Goal: Task Accomplishment & Management: Use online tool/utility

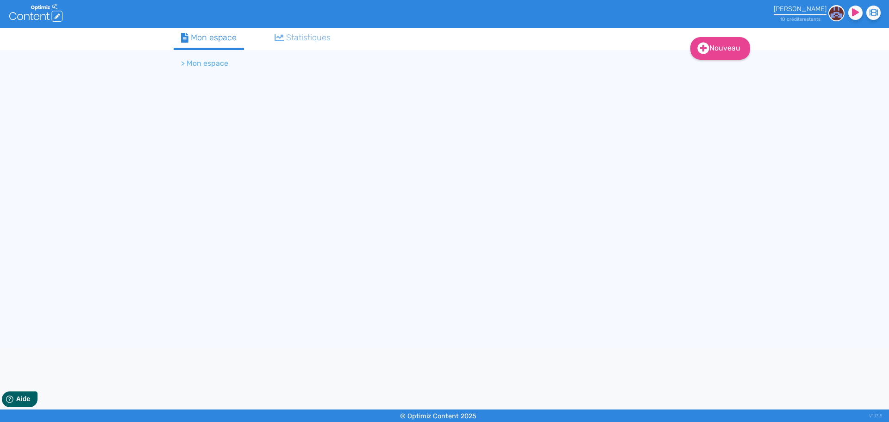
click at [213, 38] on div "Mon espace" at bounding box center [209, 37] width 56 height 13
click at [203, 64] on li "> Mon espace" at bounding box center [204, 63] width 47 height 11
click at [45, 15] on icon at bounding box center [42, 17] width 5 height 6
click at [719, 51] on link "Nouveau" at bounding box center [720, 48] width 60 height 23
click at [566, 90] on div "Nouveau Contenu Dossier Mon espace Statistiques > Mon espace" at bounding box center [445, 188] width 556 height 320
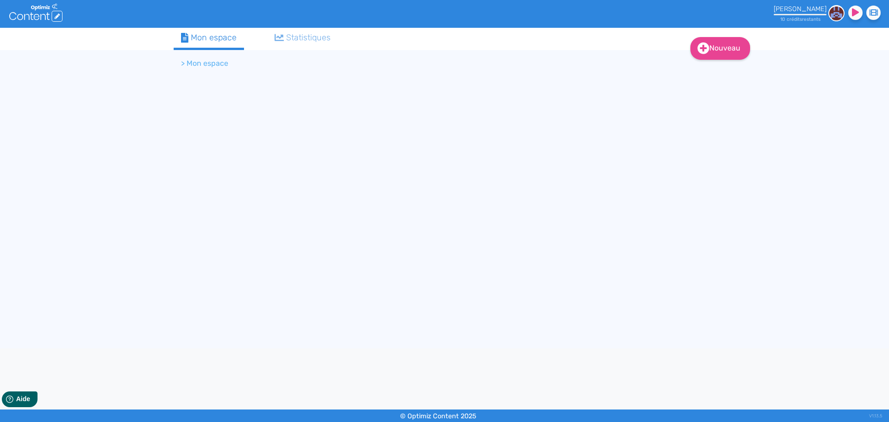
click at [297, 45] on link "Statistiques" at bounding box center [302, 38] width 71 height 20
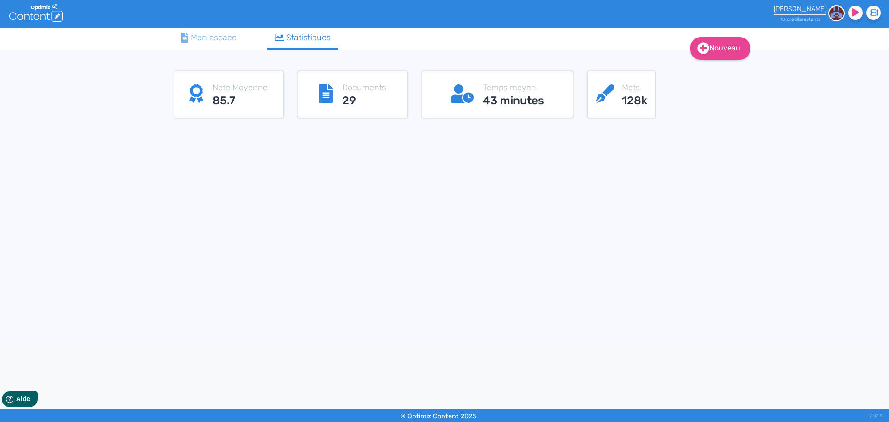
click at [201, 39] on div "Mon espace" at bounding box center [209, 37] width 56 height 13
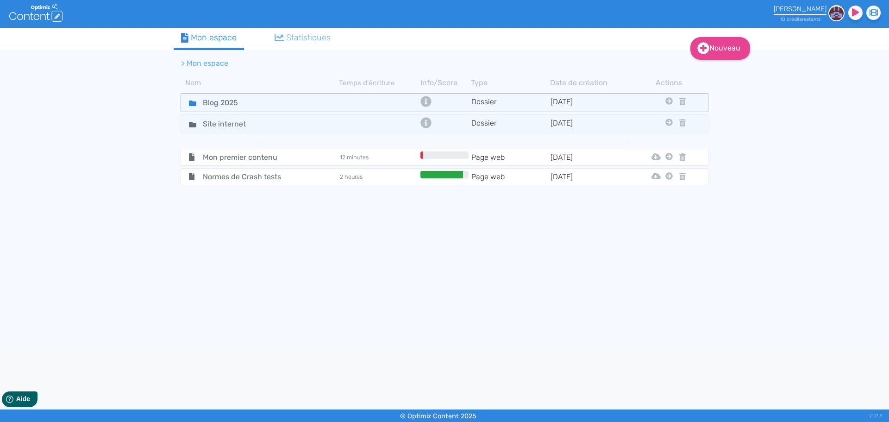
click at [194, 104] on icon at bounding box center [192, 103] width 7 height 6
click at [265, 107] on div "Blog 2025" at bounding box center [260, 102] width 157 height 13
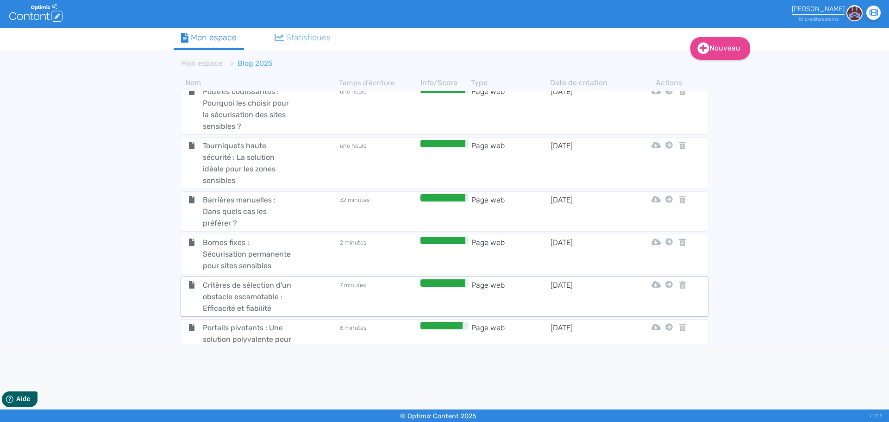
scroll to position [238, 0]
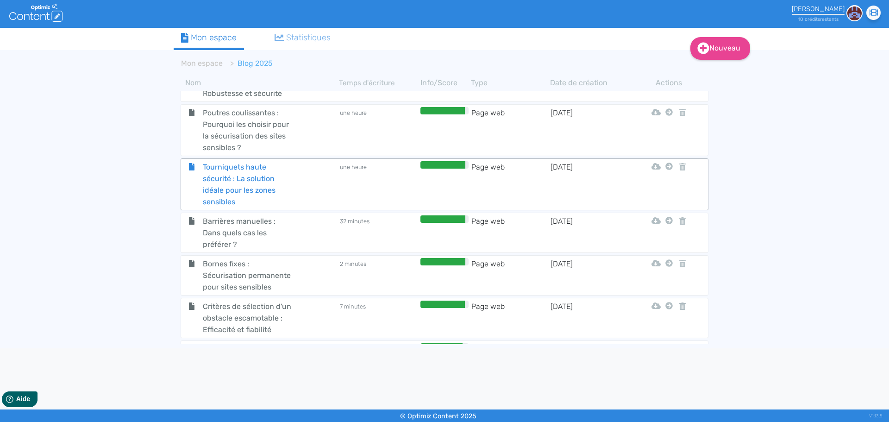
click at [233, 188] on span "Tourniquets haute sécurité : La solution idéale pour les zones sensibles" at bounding box center [248, 184] width 104 height 46
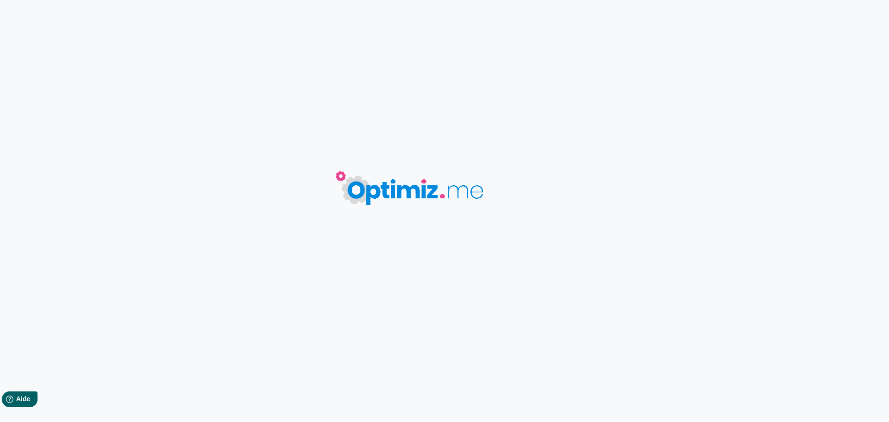
type input "Tourniquets haute sécurité : La solution idéale pour les zones sensibles"
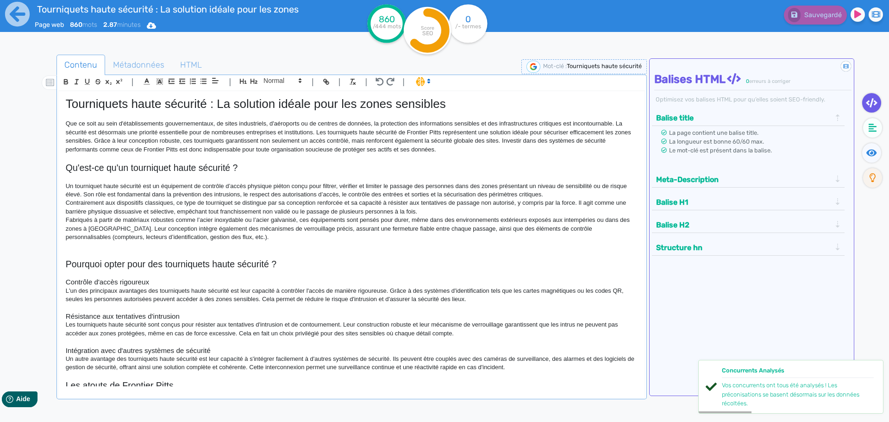
click at [368, 172] on h2 "Qu'est-ce qu'un tourniquet haute sécurité ?" at bounding box center [352, 168] width 572 height 11
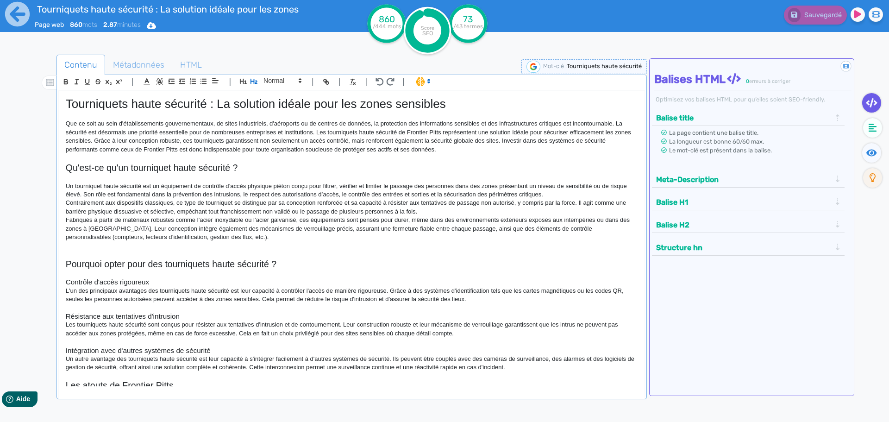
click at [276, 56] on ul "Contenu Métadonnées HTML" at bounding box center [351, 65] width 590 height 21
click at [17, 15] on icon at bounding box center [17, 13] width 25 height 25
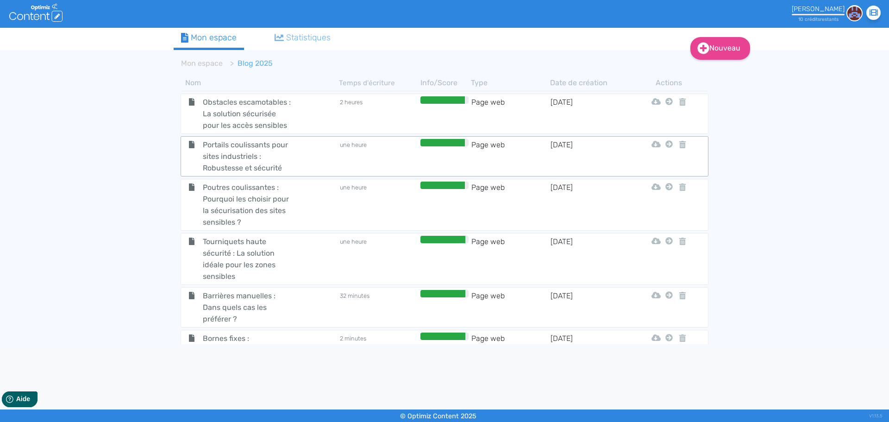
scroll to position [185, 0]
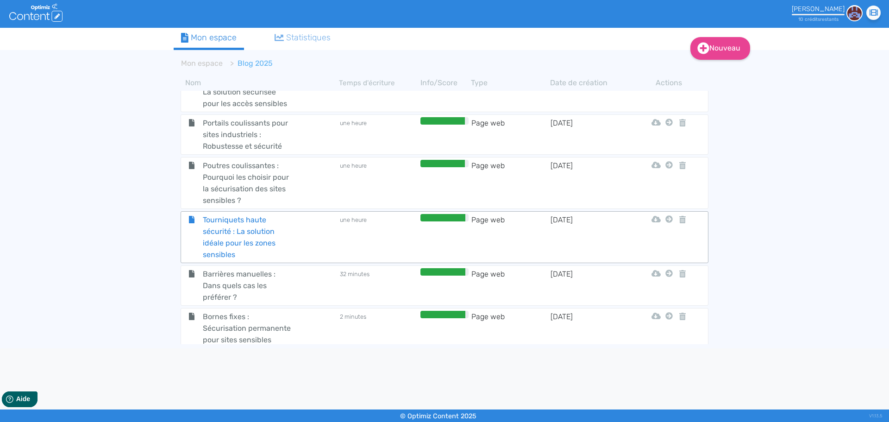
click at [243, 232] on span "Tourniquets haute sécurité : La solution idéale pour les zones sensibles" at bounding box center [248, 237] width 104 height 46
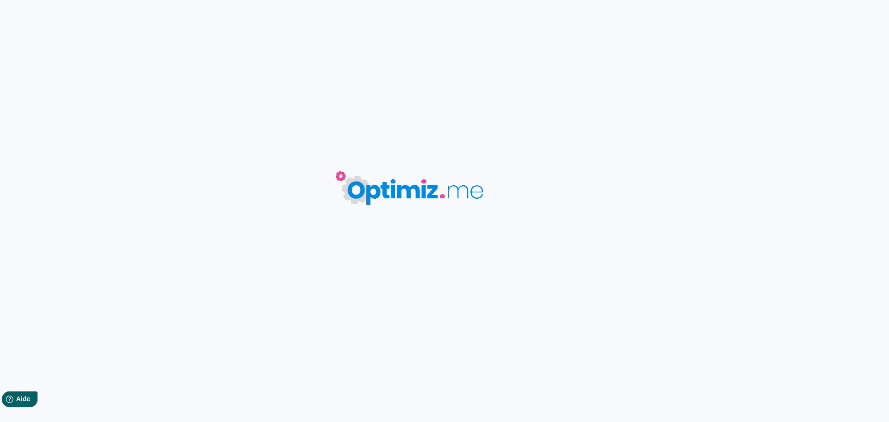
type input "Tourniquets haute sécurité : La solution idéale pour les zones sensibles"
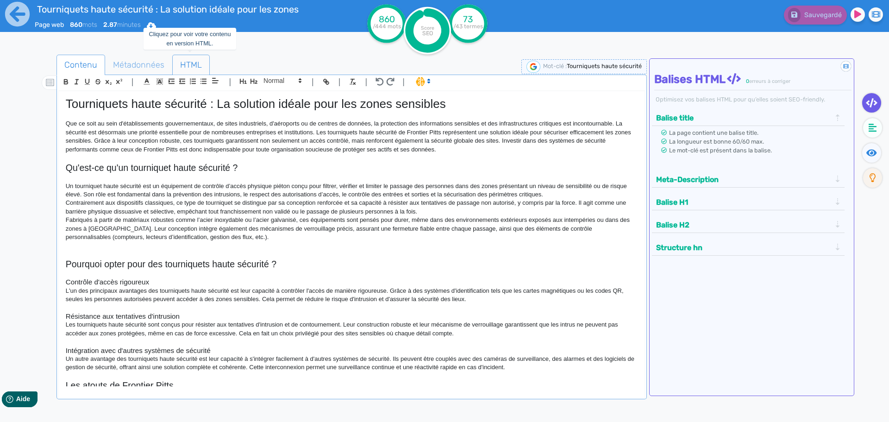
click at [194, 66] on span "HTML" at bounding box center [191, 64] width 37 height 25
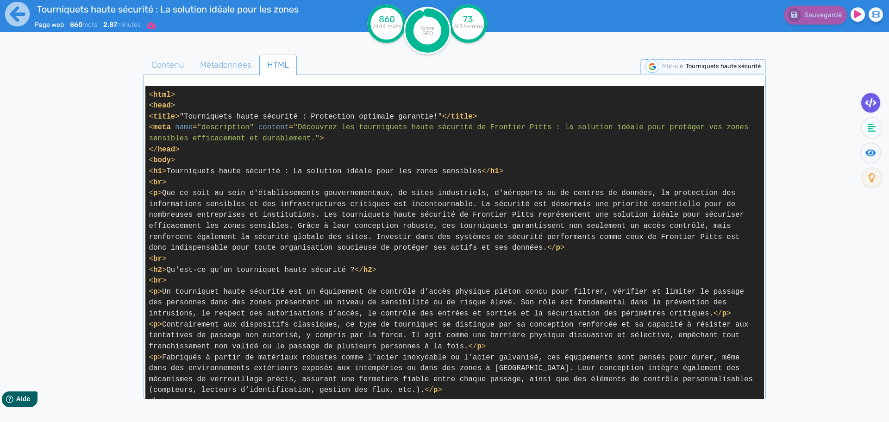
click at [153, 27] on icon at bounding box center [151, 25] width 9 height 6
click at [144, 75] on button "Word" at bounding box center [148, 78] width 74 height 15
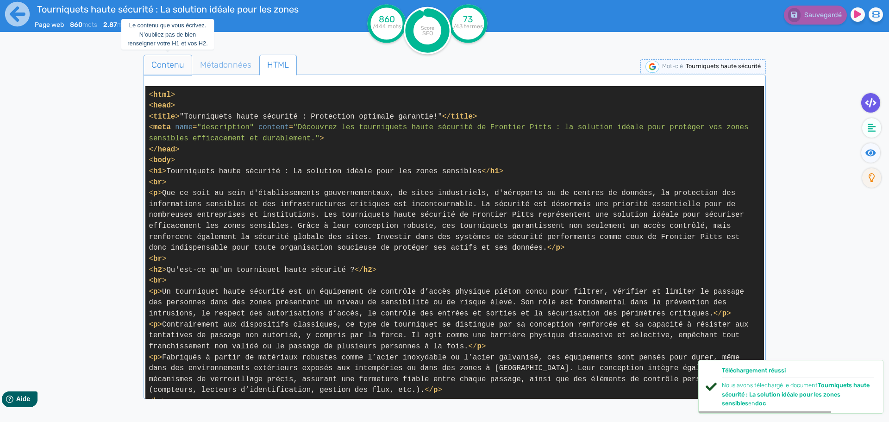
click at [172, 57] on span "Contenu" at bounding box center [168, 64] width 48 height 25
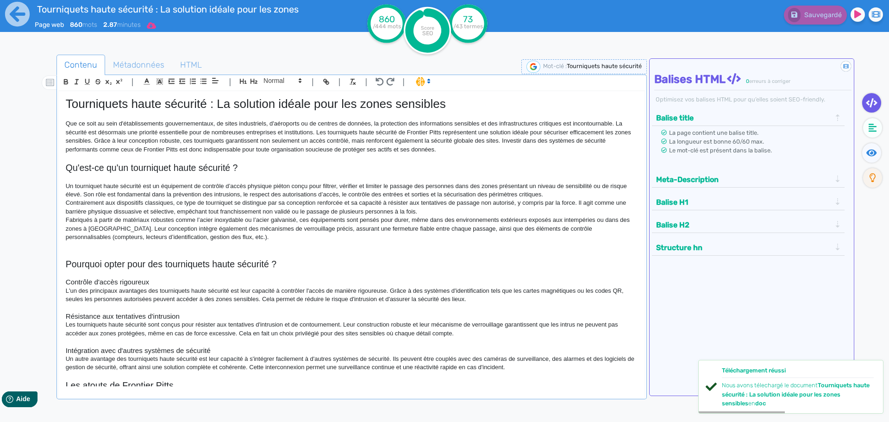
click at [155, 25] on icon at bounding box center [151, 25] width 9 height 6
click at [145, 82] on button "Word" at bounding box center [148, 78] width 74 height 15
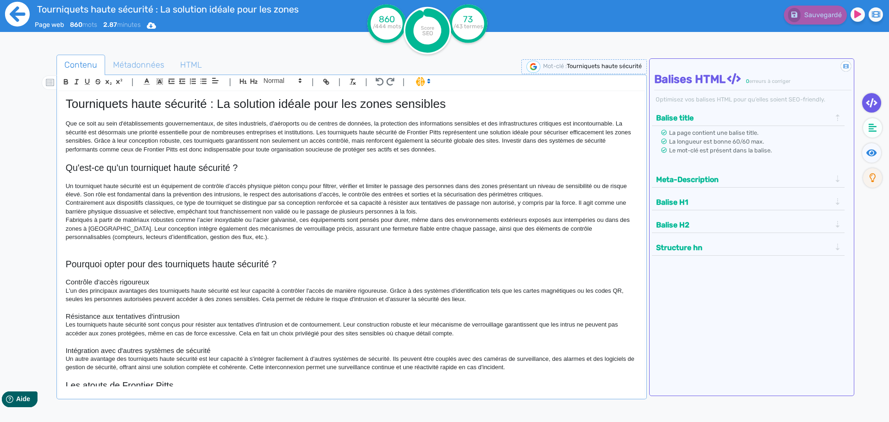
click at [25, 20] on icon at bounding box center [17, 14] width 25 height 25
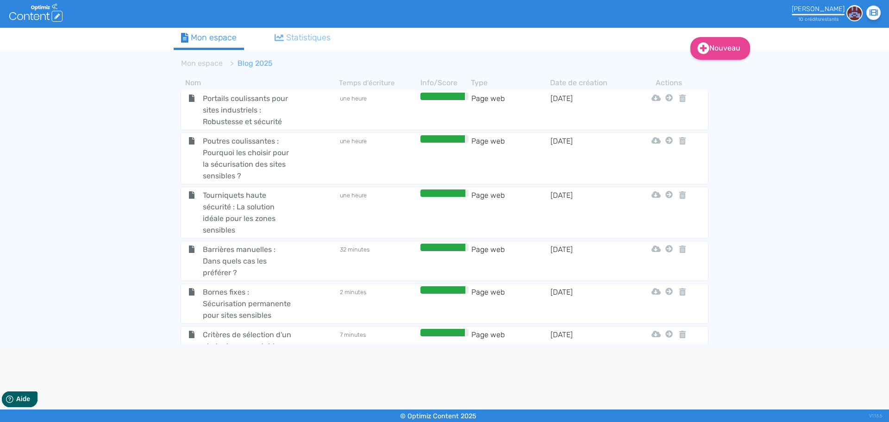
scroll to position [232, 0]
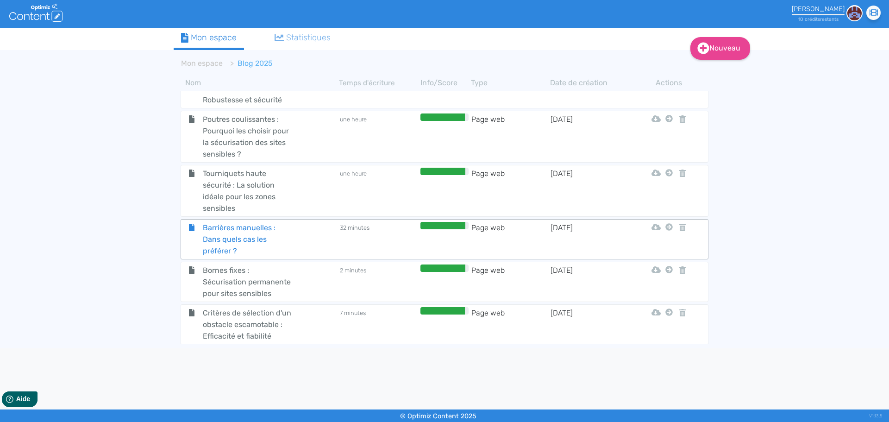
click at [261, 232] on span "Barrières manuelles : Dans quels cas les préférer ?" at bounding box center [248, 239] width 104 height 35
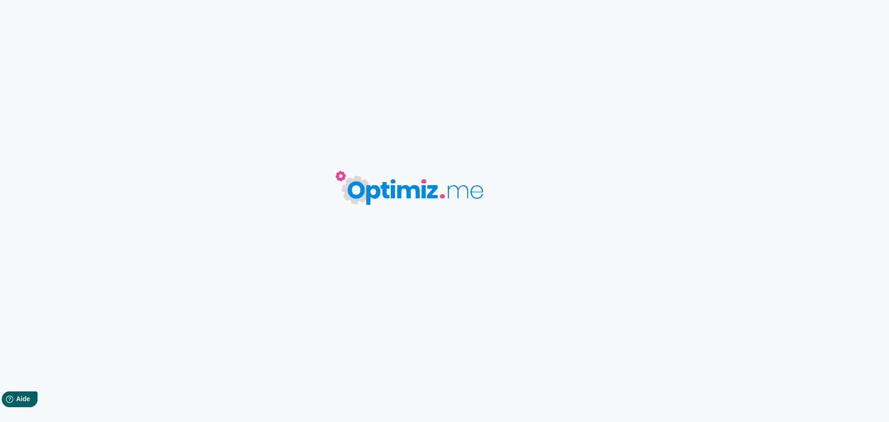
type input "Barrières manuelles : Dans quels cas les préférer ?"
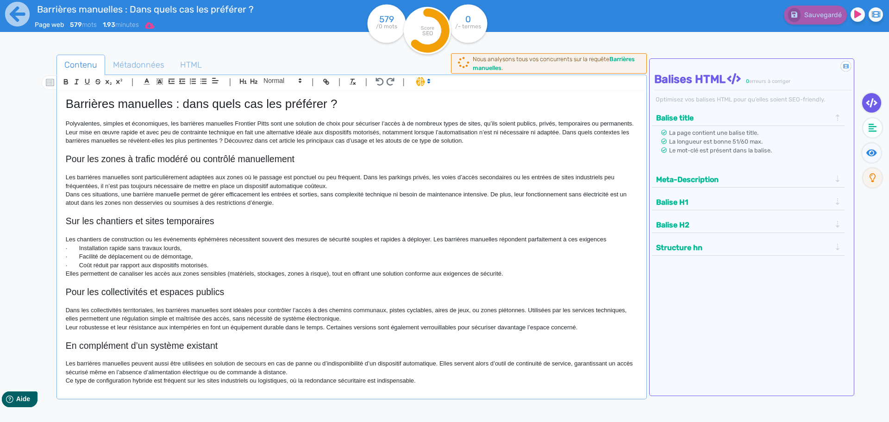
click at [151, 23] on icon at bounding box center [149, 25] width 9 height 7
click at [149, 79] on button "Word" at bounding box center [146, 78] width 74 height 15
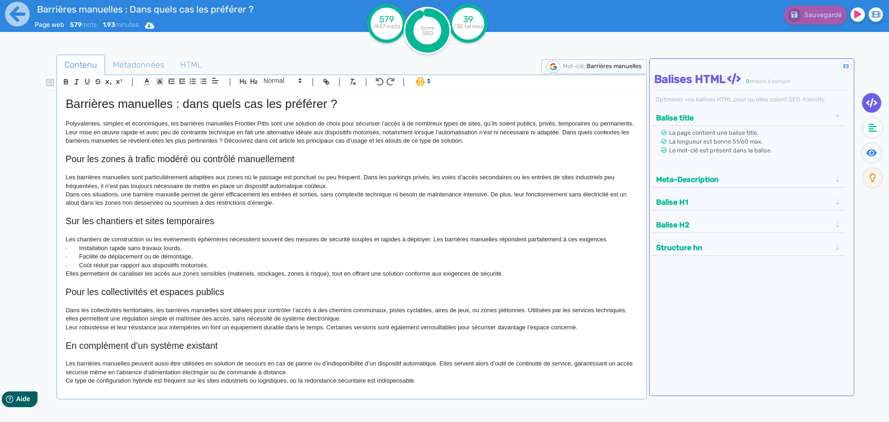
click at [251, 307] on p "Dans les collectivités territoriales, les barrières manuelles sont idéales pour…" at bounding box center [352, 314] width 572 height 17
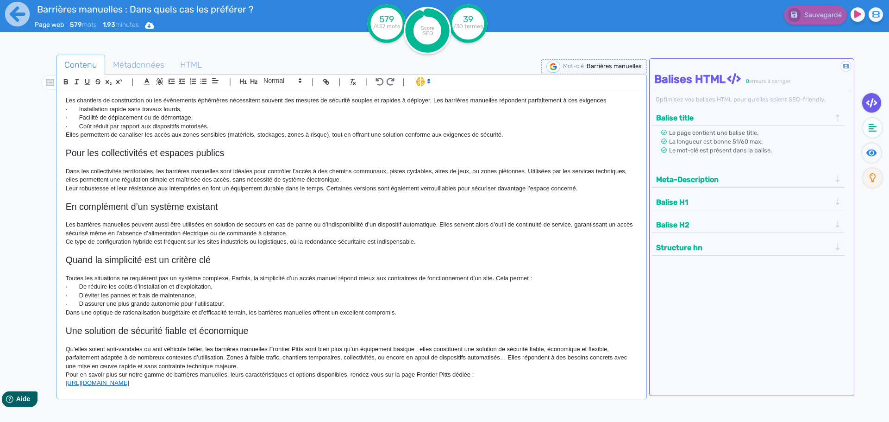
scroll to position [145, 0]
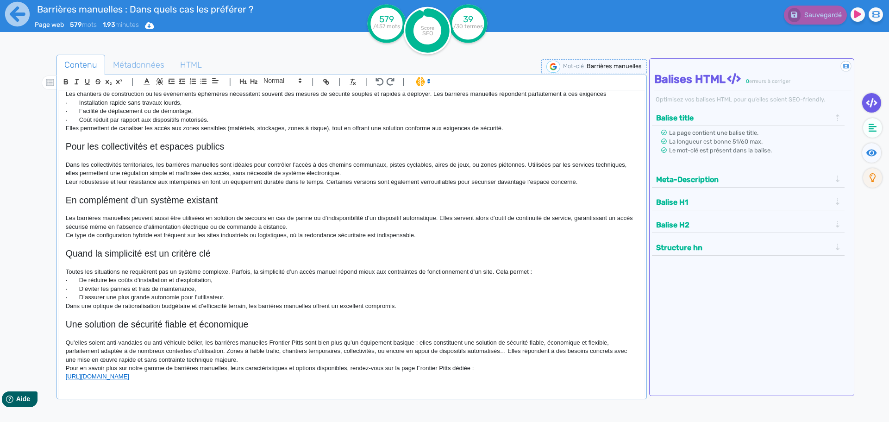
click at [396, 301] on div "Barrières manuelles : dans quels cas les préférer ? Polyvalentes, simples et éc…" at bounding box center [352, 238] width 586 height 295
click at [600, 181] on p "Leur robustesse et leur résistance aux intempéries en font un équipement durabl…" at bounding box center [352, 182] width 572 height 8
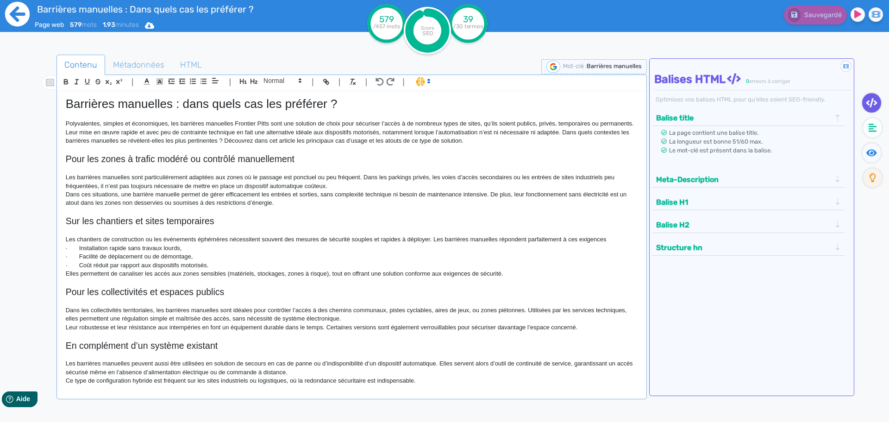
click at [14, 16] on icon at bounding box center [17, 13] width 25 height 25
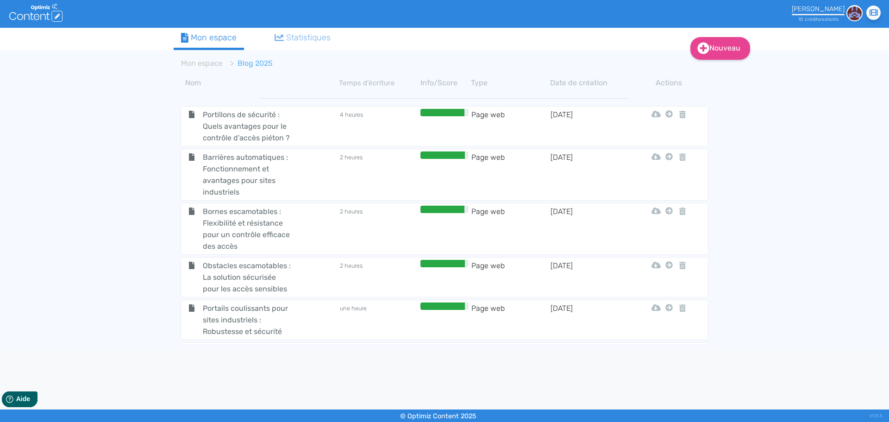
click at [129, 276] on div "Nouveau Contenu Dossier Mon espace Statistiques Mon espace Blog 2025 Nom Temps …" at bounding box center [444, 188] width 889 height 320
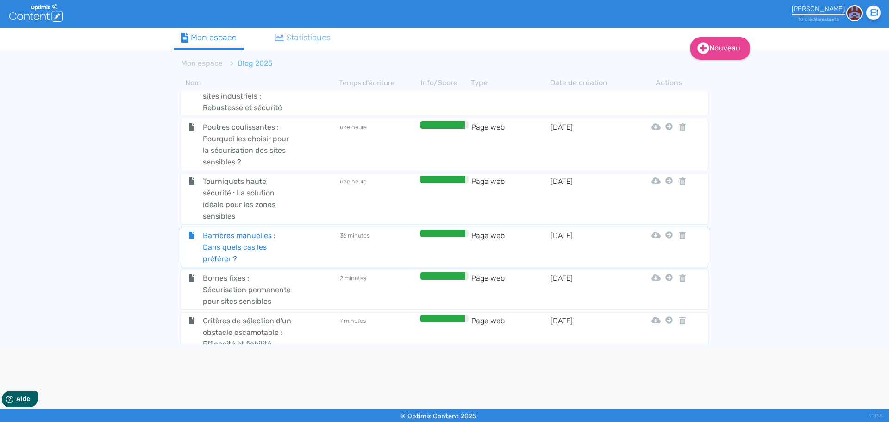
scroll to position [232, 0]
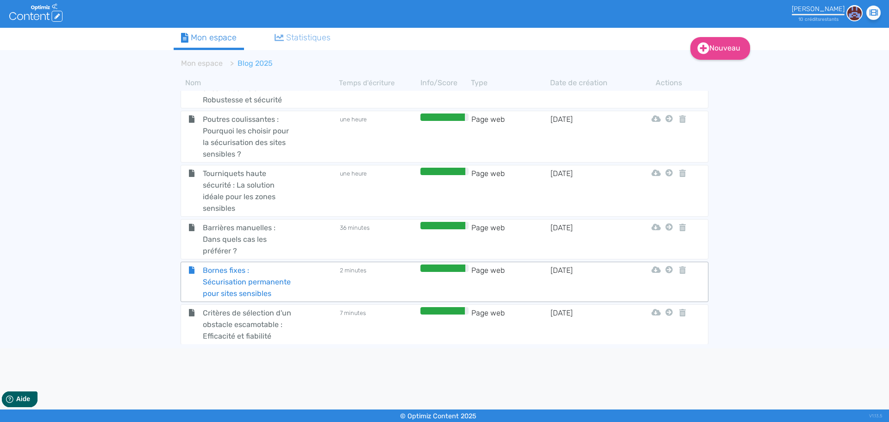
click at [228, 282] on span "Bornes fixes : Sécurisation permanente pour sites sensibles" at bounding box center [248, 281] width 104 height 35
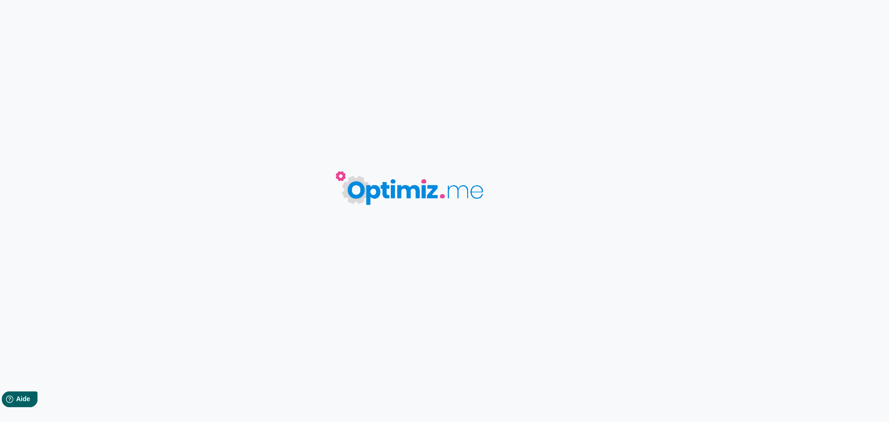
type input "Bornes fixes : Sécurisation permanente pour sites sensibles"
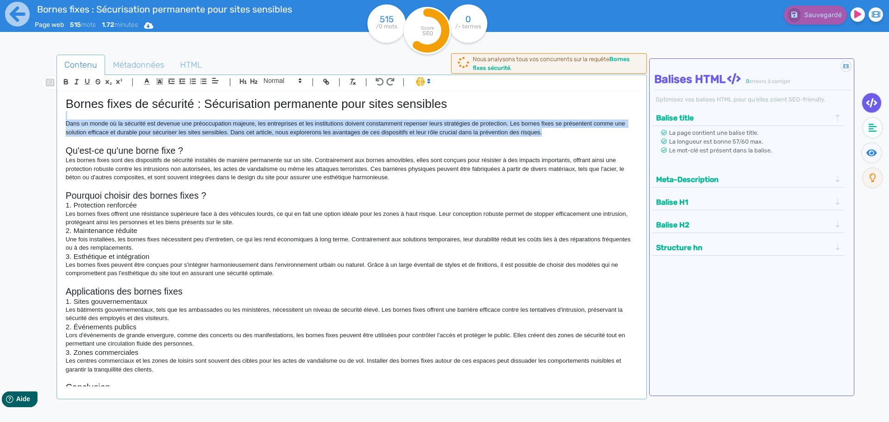
drag, startPoint x: 557, startPoint y: 132, endPoint x: 52, endPoint y: 126, distance: 504.8
click at [30, 119] on div "Contenu Métadonnées HTML | | H3 H4 H5 H6 Normal | | | | Bornes fixes de sécurit…" at bounding box center [458, 266] width 862 height 428
copy div "Dans un monde où la sécurité est devenue une préoccupation majeure, les entrepr…"
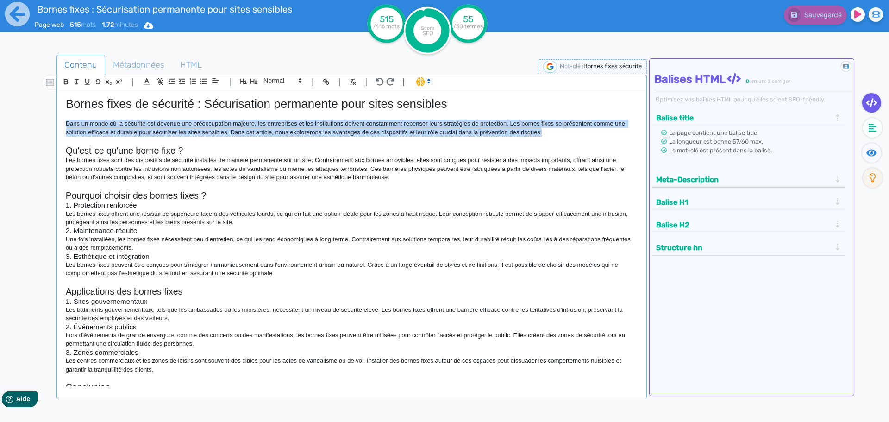
drag, startPoint x: 543, startPoint y: 132, endPoint x: 55, endPoint y: 125, distance: 488.1
click at [55, 125] on div "Contenu Métadonnées HTML | | H3 H4 H5 H6 Normal | | | | Bornes fixes de sécurit…" at bounding box center [458, 266] width 862 height 428
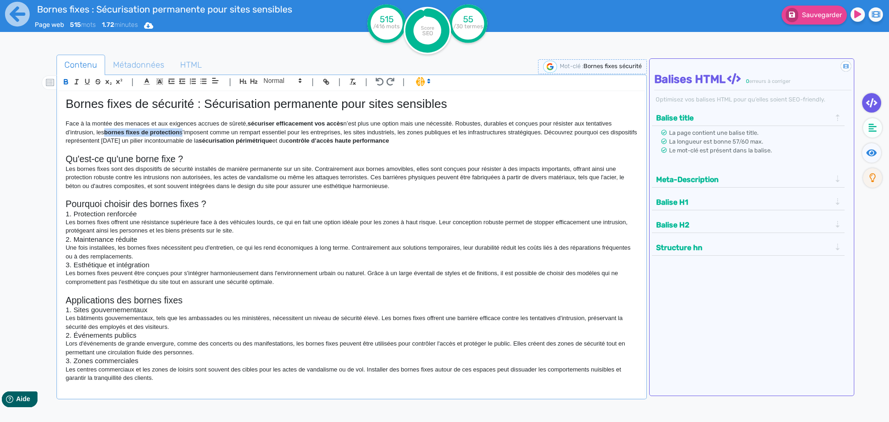
drag, startPoint x: 182, startPoint y: 132, endPoint x: 106, endPoint y: 132, distance: 76.4
click at [106, 132] on p "Face à la montée des menaces et aux exigences accrues de sûreté, sécuriser effi…" at bounding box center [352, 131] width 572 height 25
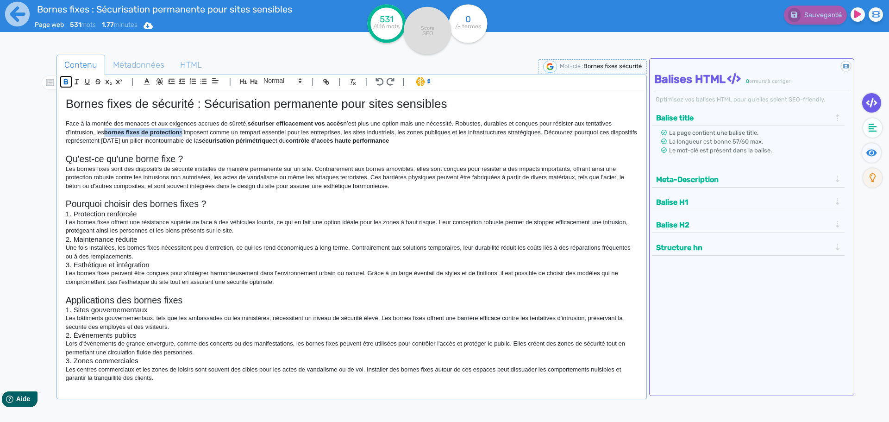
click at [61, 83] on button "button" at bounding box center [66, 81] width 11 height 11
click at [63, 83] on icon "button" at bounding box center [66, 82] width 8 height 8
click at [251, 163] on h2 "Qu'est-ce qu'une borne fixe ?" at bounding box center [352, 159] width 572 height 11
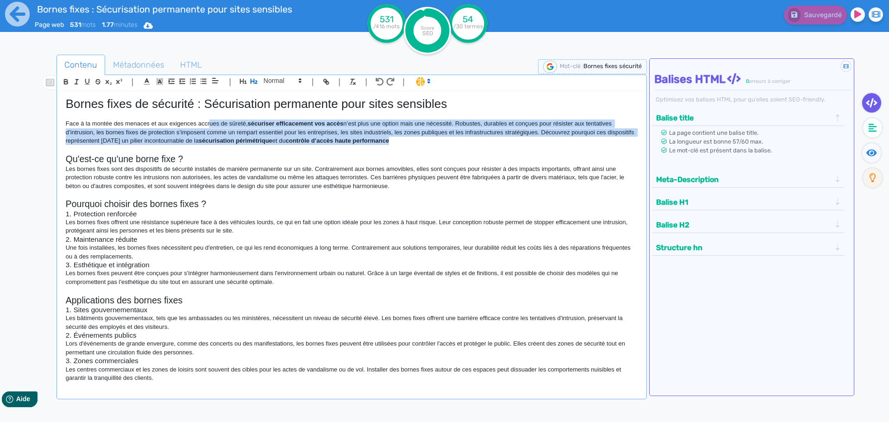
drag, startPoint x: 437, startPoint y: 144, endPoint x: 211, endPoint y: 123, distance: 227.0
click at [211, 123] on p "Face à la montée des menaces et aux exigences accrues de sûreté, sécuriser effi…" at bounding box center [352, 131] width 572 height 25
click at [67, 80] on icon "button" at bounding box center [65, 81] width 3 height 2
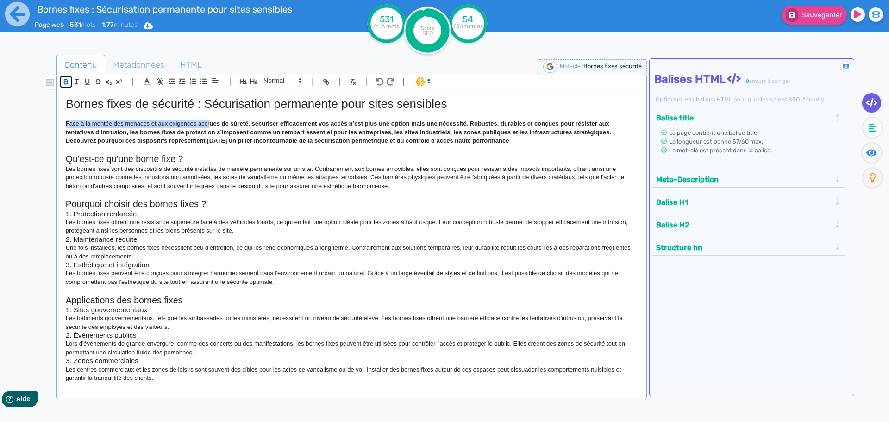
click at [67, 80] on icon "button" at bounding box center [65, 81] width 3 height 2
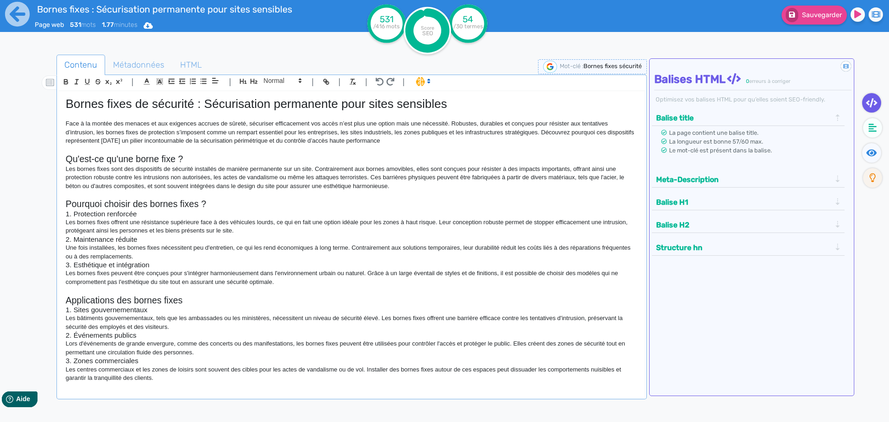
click at [358, 171] on p "Les bornes fixes sont des dispositifs de sécurité installés de manière permanen…" at bounding box center [352, 177] width 572 height 25
click at [434, 143] on p "Face à la montée des menaces et aux exigences accrues de sûreté, sécuriser effi…" at bounding box center [352, 131] width 572 height 25
click at [334, 208] on h2 "Pourquoi choisir des bornes fixes ?" at bounding box center [352, 204] width 572 height 11
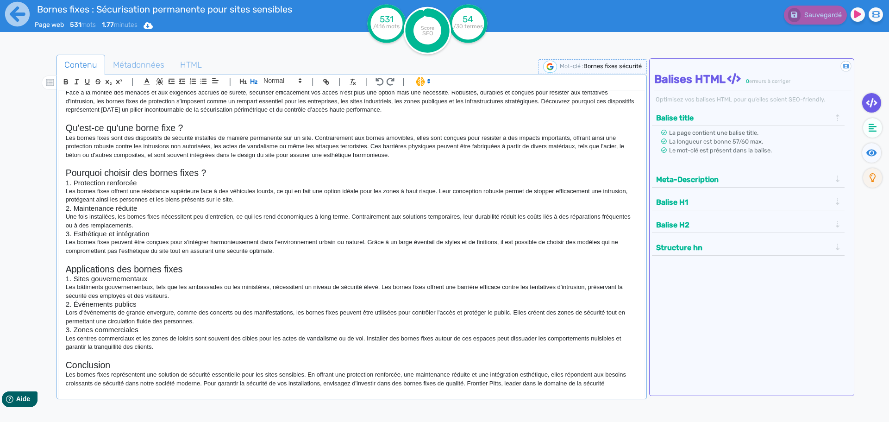
scroll to position [46, 0]
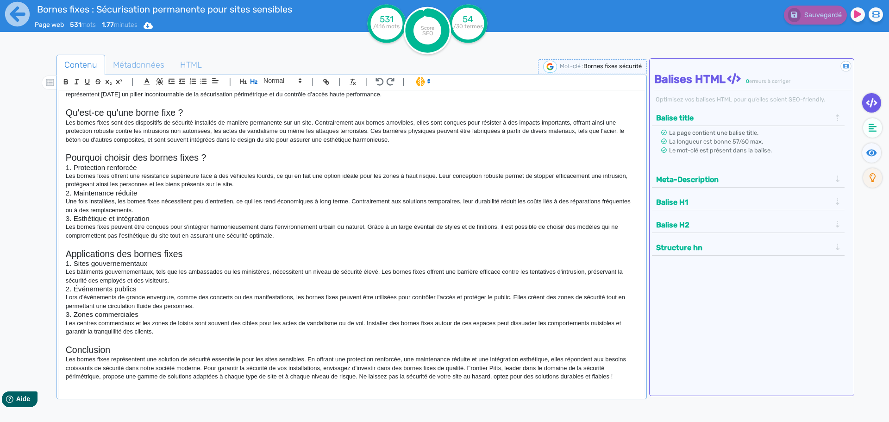
click at [269, 246] on p at bounding box center [352, 244] width 572 height 8
click at [227, 332] on p "Les centres commerciaux et les zones de loisirs sont souvent des cibles pour le…" at bounding box center [352, 327] width 572 height 17
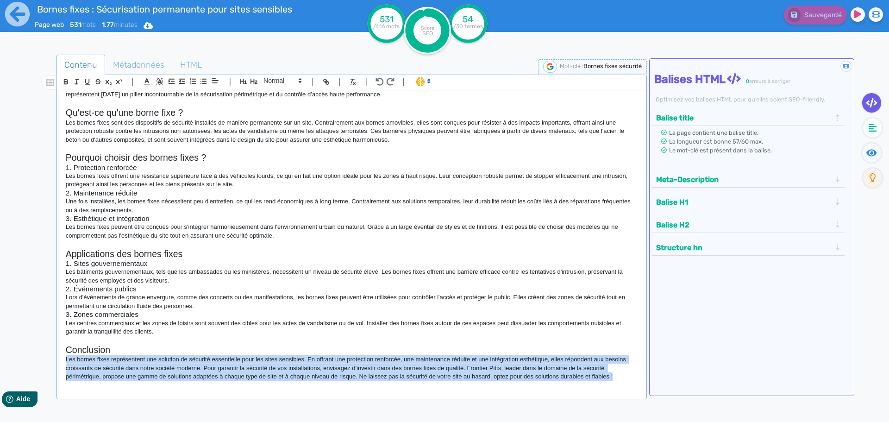
drag, startPoint x: 614, startPoint y: 377, endPoint x: 51, endPoint y: 362, distance: 563.8
click at [51, 362] on div "Contenu Métadonnées HTML | | H3 H4 H5 H6 Normal | | | | Bornes fixes de sécurit…" at bounding box center [458, 266] width 862 height 428
copy p "Les bornes fixes représentent une solution de sécurité essentielle pour les sit…"
